Goal: Task Accomplishment & Management: Use online tool/utility

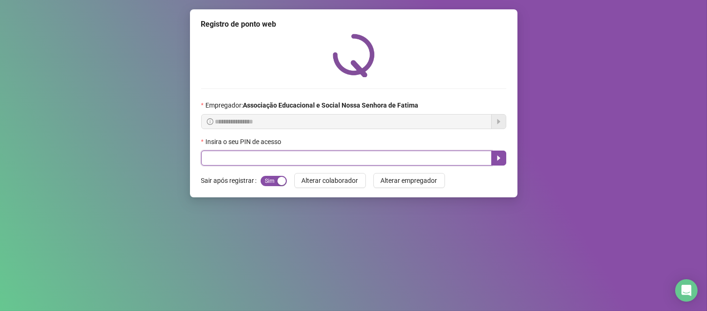
click at [262, 157] on input "text" at bounding box center [346, 158] width 291 height 15
type input "***"
click at [493, 158] on button "button" at bounding box center [499, 158] width 15 height 15
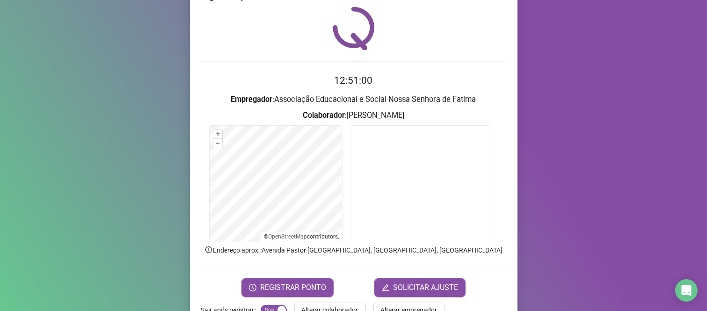
scroll to position [53, 0]
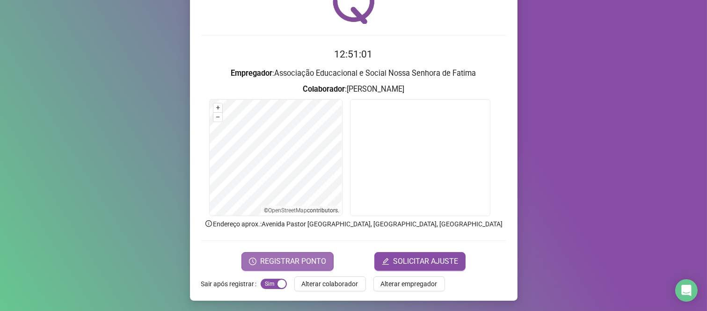
click at [305, 260] on span "REGISTRAR PONTO" at bounding box center [293, 261] width 66 height 11
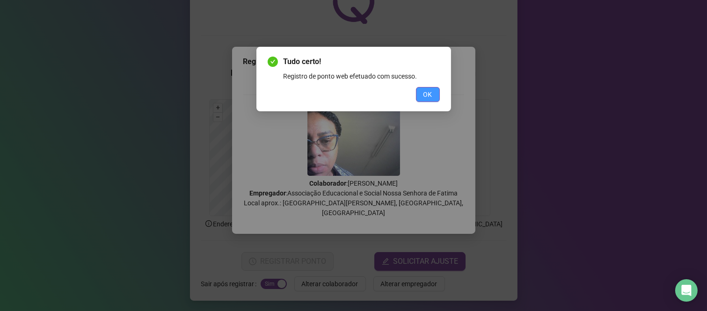
click at [429, 92] on span "OK" at bounding box center [428, 94] width 9 height 10
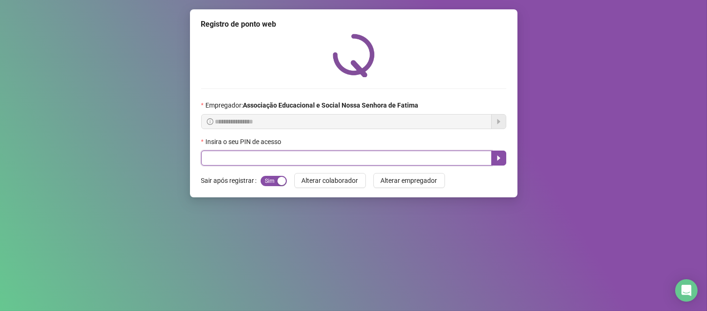
click at [387, 164] on input "text" at bounding box center [346, 158] width 291 height 15
type input "***"
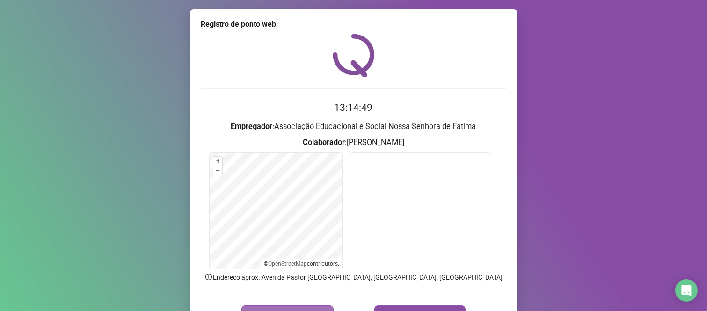
click at [311, 307] on button "REGISTRAR PONTO" at bounding box center [288, 315] width 92 height 19
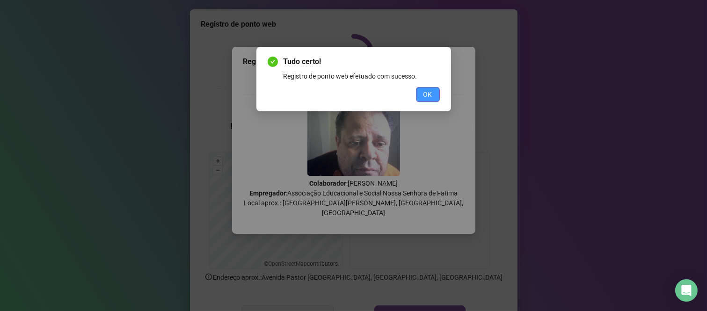
click at [422, 95] on button "OK" at bounding box center [428, 94] width 24 height 15
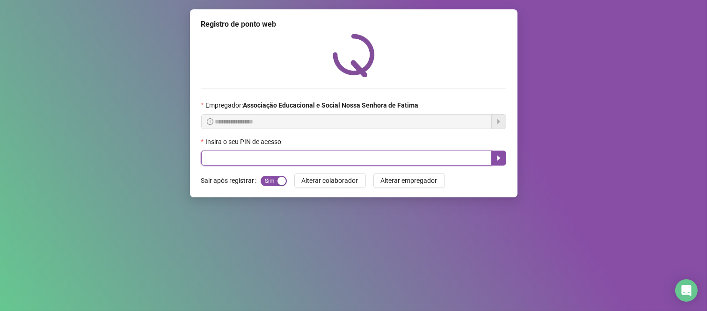
click at [350, 161] on input "text" at bounding box center [346, 158] width 291 height 15
type input "****"
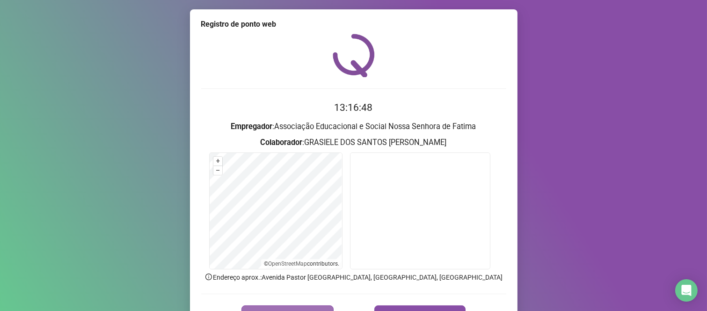
click at [293, 306] on button "REGISTRAR PONTO" at bounding box center [288, 315] width 92 height 19
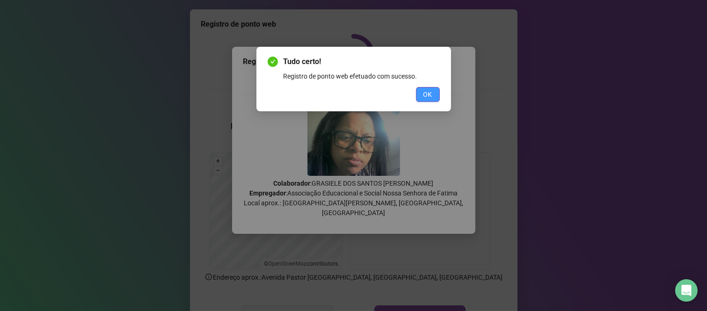
click at [426, 90] on span "OK" at bounding box center [428, 94] width 9 height 10
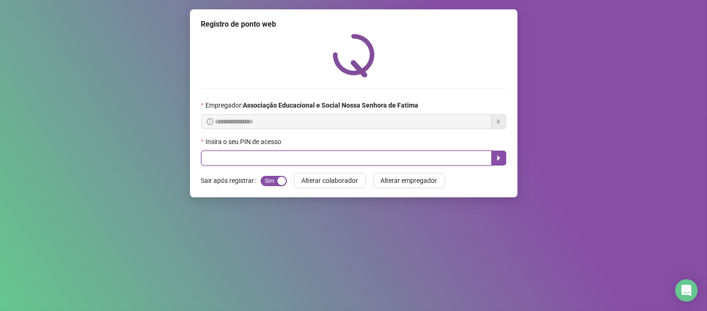
click at [295, 164] on input "text" at bounding box center [346, 158] width 291 height 15
type input "***"
click at [499, 157] on icon "caret-right" at bounding box center [498, 157] width 7 height 7
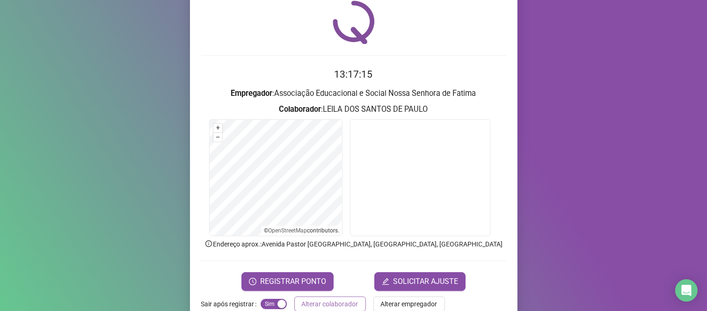
scroll to position [52, 0]
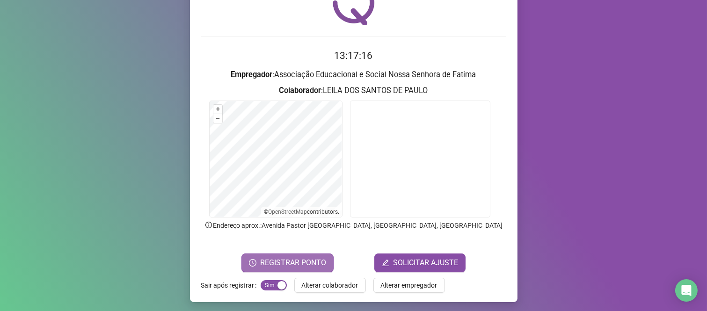
click at [291, 264] on span "REGISTRAR PONTO" at bounding box center [293, 262] width 66 height 11
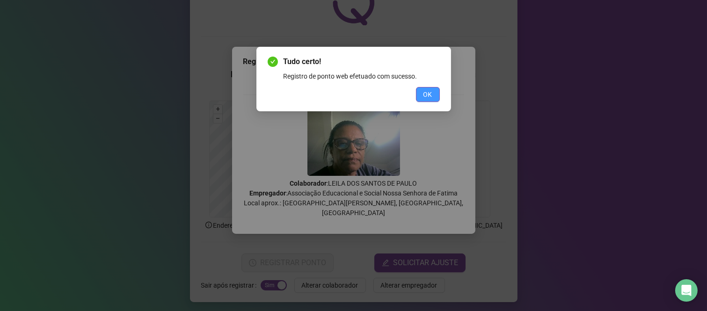
click at [423, 95] on button "OK" at bounding box center [428, 94] width 24 height 15
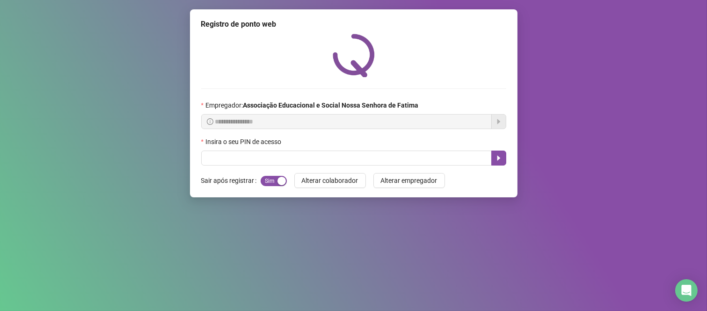
scroll to position [0, 0]
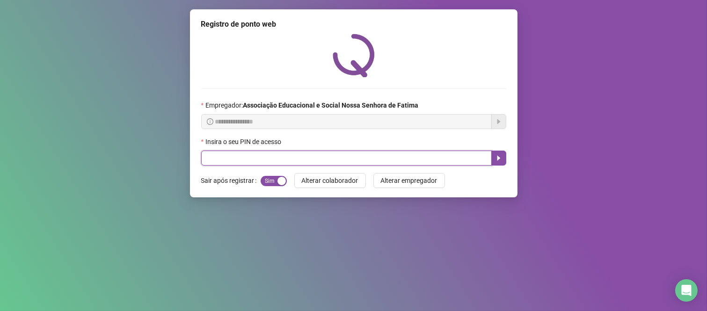
click at [262, 157] on input "text" at bounding box center [346, 158] width 291 height 15
type input "***"
click at [498, 164] on button "button" at bounding box center [499, 158] width 15 height 15
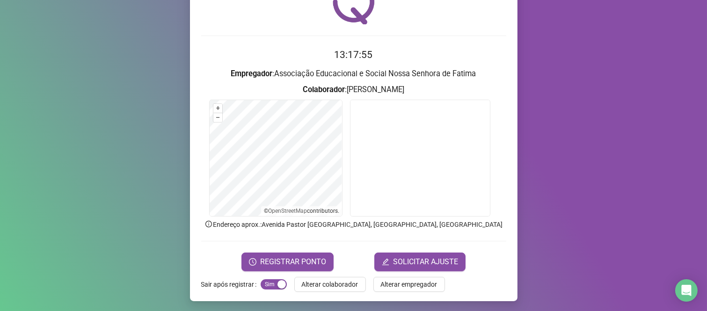
scroll to position [53, 0]
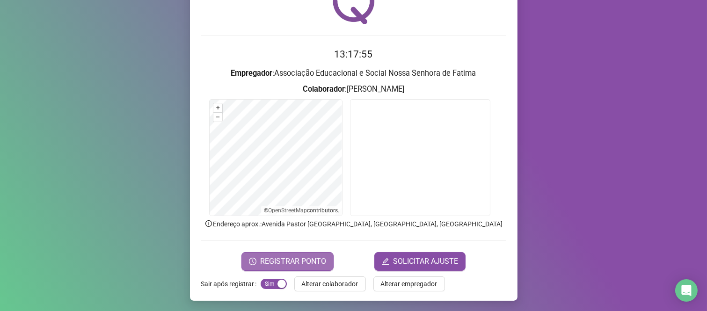
click at [292, 256] on span "REGISTRAR PONTO" at bounding box center [293, 261] width 66 height 11
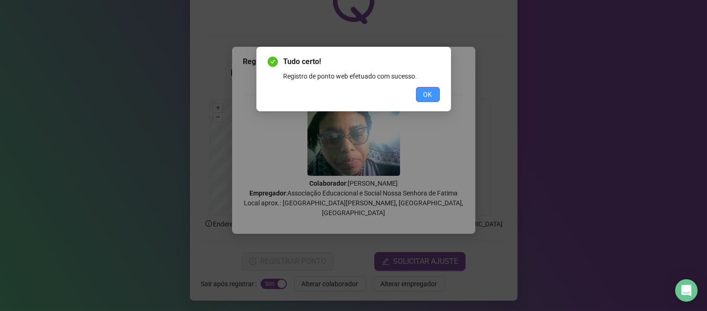
click at [425, 96] on span "OK" at bounding box center [428, 94] width 9 height 10
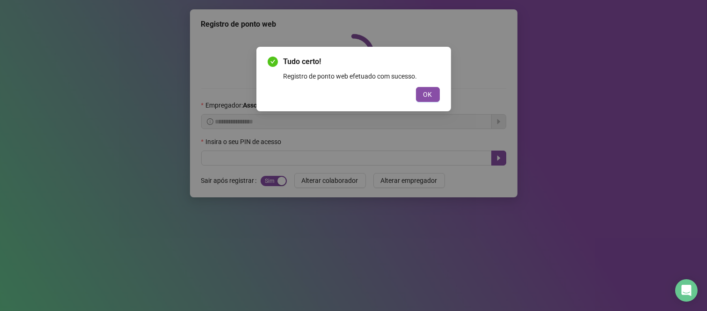
scroll to position [0, 0]
